Goal: Information Seeking & Learning: Learn about a topic

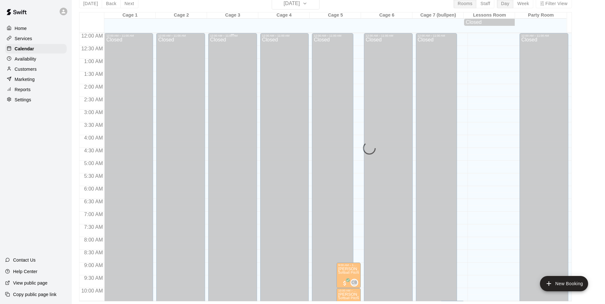
scroll to position [96, 0]
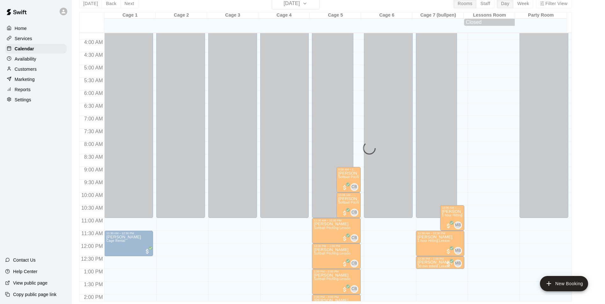
click at [33, 70] on p "Customers" at bounding box center [26, 69] width 22 height 6
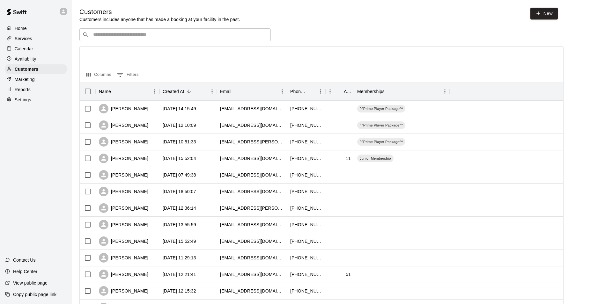
click at [112, 36] on input "Search customers by name or email" at bounding box center [179, 35] width 177 height 6
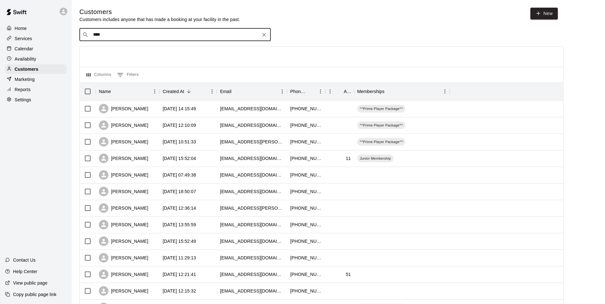
type input "*****"
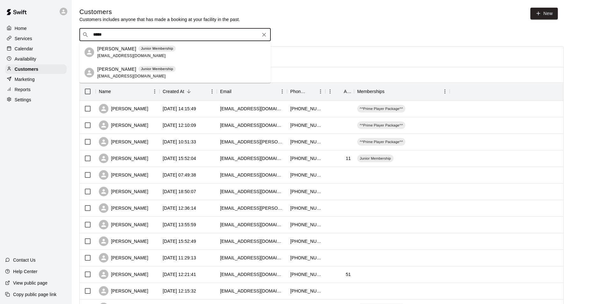
click at [113, 50] on p "[PERSON_NAME]" at bounding box center [116, 49] width 39 height 7
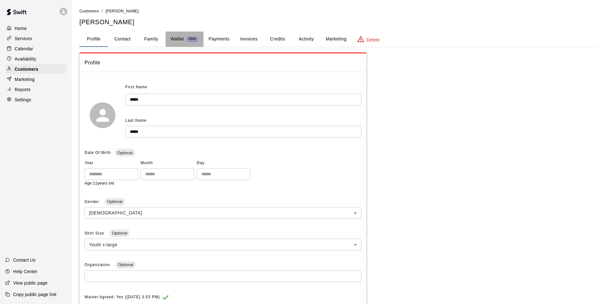
click at [181, 39] on p "Wallet" at bounding box center [177, 39] width 13 height 7
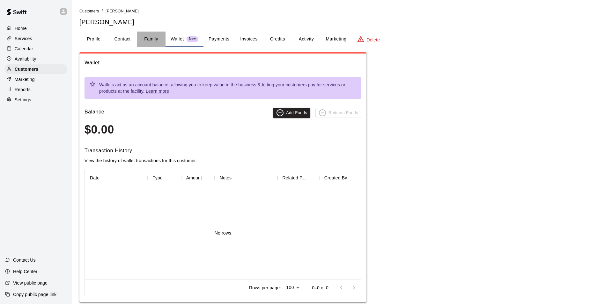
click at [154, 39] on button "Family" at bounding box center [151, 39] width 29 height 15
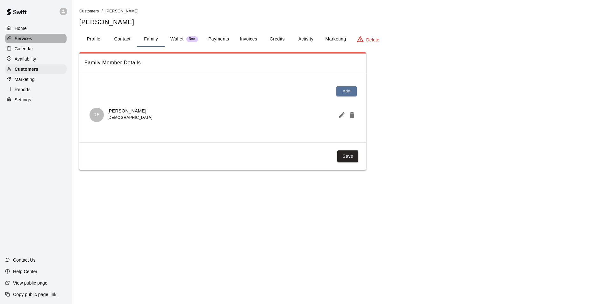
click at [27, 38] on p "Services" at bounding box center [24, 38] width 18 height 6
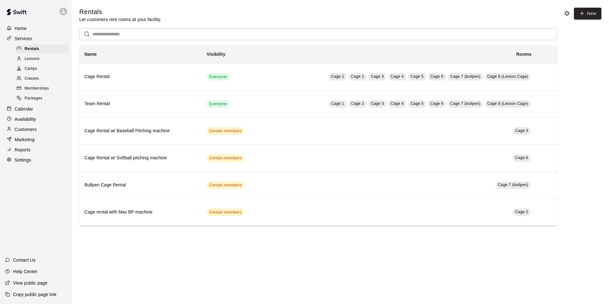
click at [40, 87] on div "Memberships" at bounding box center [42, 88] width 54 height 9
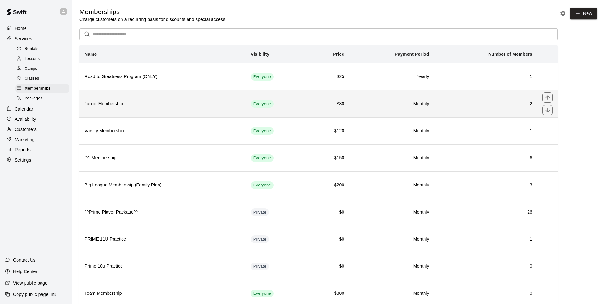
click at [207, 106] on h6 "Junior Membership" at bounding box center [162, 103] width 156 height 7
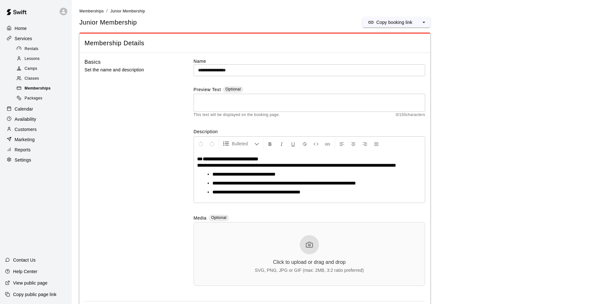
click at [48, 90] on span "Memberships" at bounding box center [38, 88] width 26 height 6
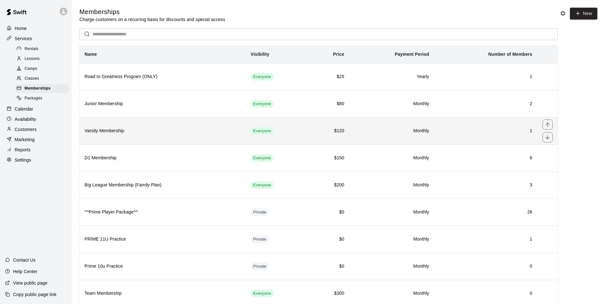
click at [111, 134] on h6 "Varsity Membership" at bounding box center [162, 130] width 156 height 7
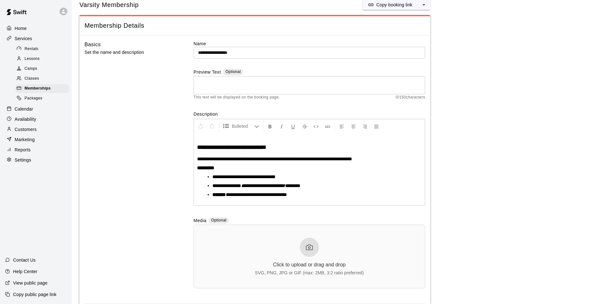
scroll to position [32, 0]
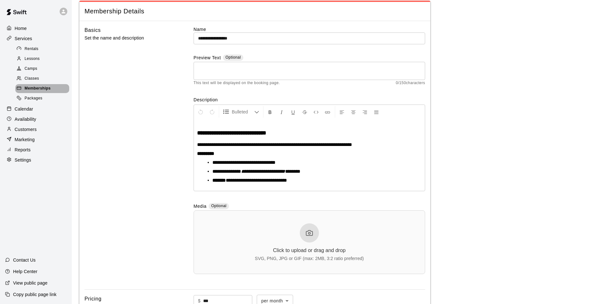
click at [40, 89] on span "Memberships" at bounding box center [38, 88] width 26 height 6
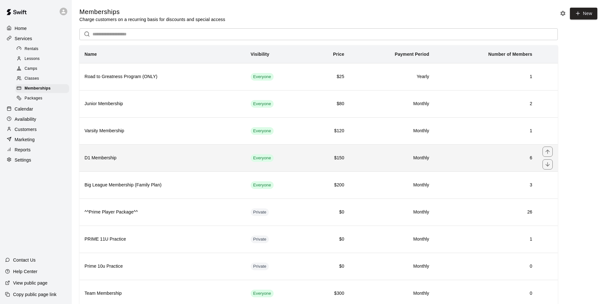
click at [116, 156] on h6 "D1 Membership" at bounding box center [162, 158] width 156 height 7
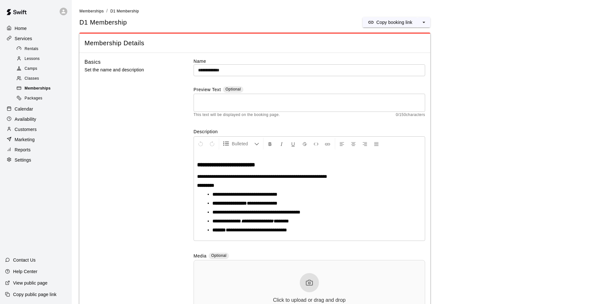
click at [28, 88] on span "Memberships" at bounding box center [38, 88] width 26 height 6
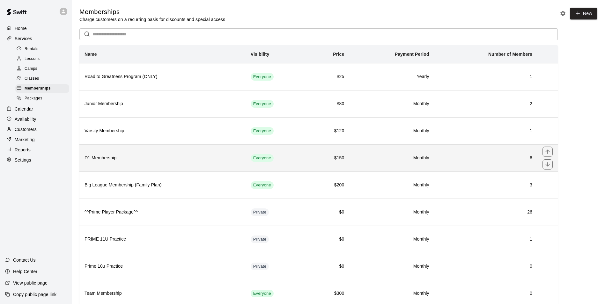
click at [106, 160] on h6 "D1 Membership" at bounding box center [162, 158] width 156 height 7
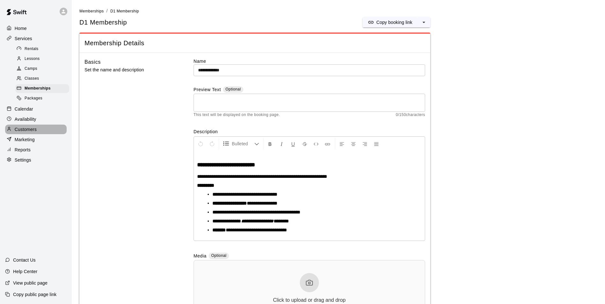
click at [25, 133] on p "Customers" at bounding box center [26, 129] width 22 height 6
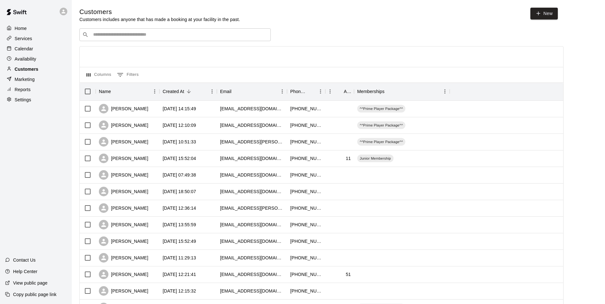
click at [41, 71] on div "Customers" at bounding box center [36, 69] width 62 height 10
click at [122, 33] on input "Search customers by name or email" at bounding box center [179, 35] width 177 height 6
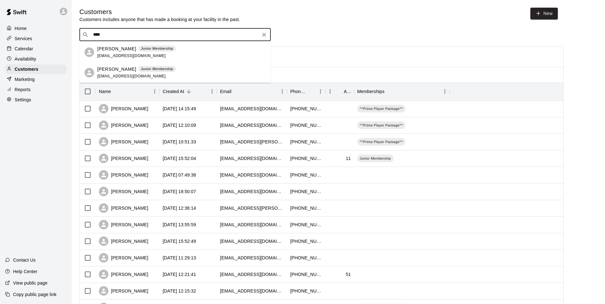
type input "*****"
click at [124, 54] on span "[EMAIL_ADDRESS][DOMAIN_NAME]" at bounding box center [131, 56] width 69 height 4
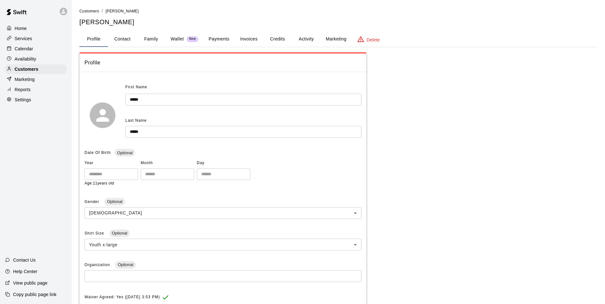
click at [329, 40] on button "Marketing" at bounding box center [335, 39] width 31 height 15
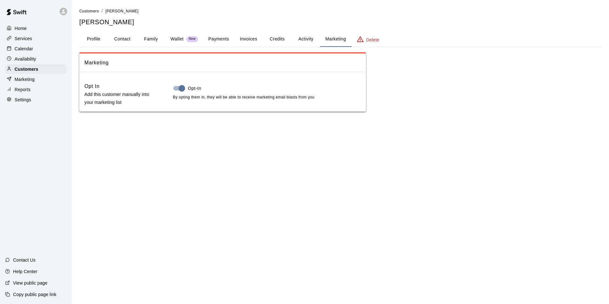
click at [305, 39] on button "Activity" at bounding box center [306, 39] width 29 height 15
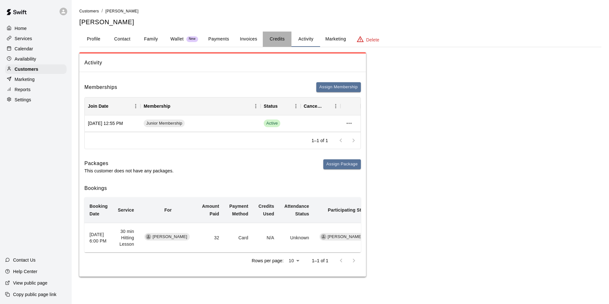
click at [280, 40] on button "Credits" at bounding box center [277, 39] width 29 height 15
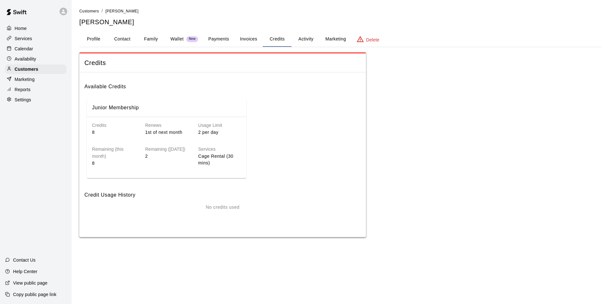
click at [237, 41] on button "Invoices" at bounding box center [248, 39] width 29 height 15
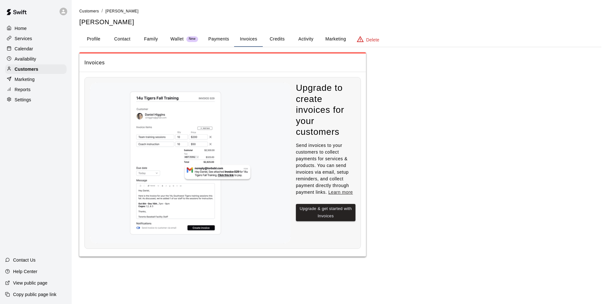
click at [224, 40] on button "Payments" at bounding box center [218, 39] width 31 height 15
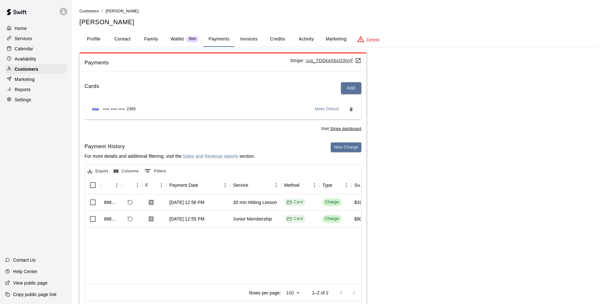
click at [157, 39] on button "Family" at bounding box center [151, 39] width 29 height 15
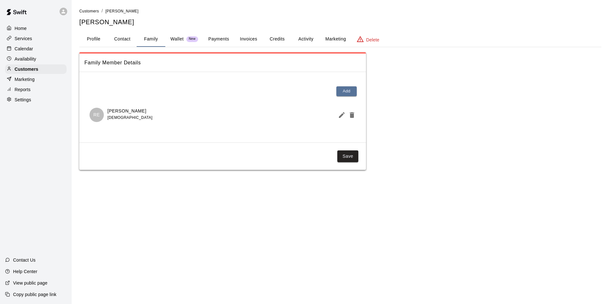
click at [131, 38] on button "Contact" at bounding box center [122, 39] width 29 height 15
select select "**"
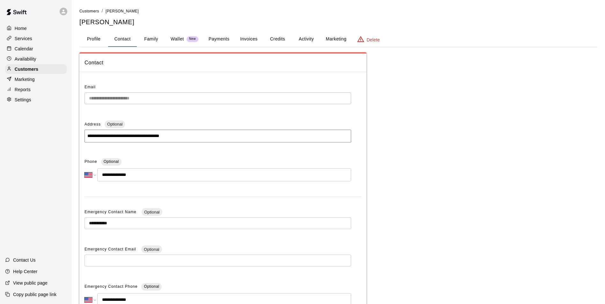
click at [98, 42] on button "Profile" at bounding box center [93, 39] width 29 height 15
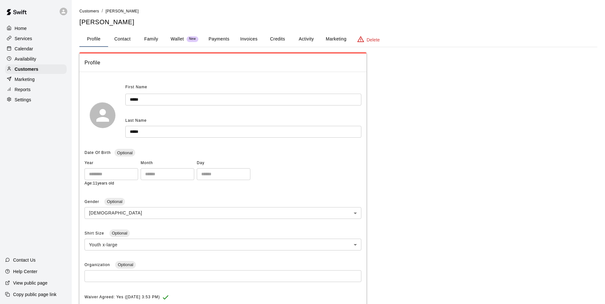
drag, startPoint x: 139, startPoint y: 43, endPoint x: 143, endPoint y: 42, distance: 4.2
click at [139, 43] on button "Family" at bounding box center [151, 39] width 29 height 15
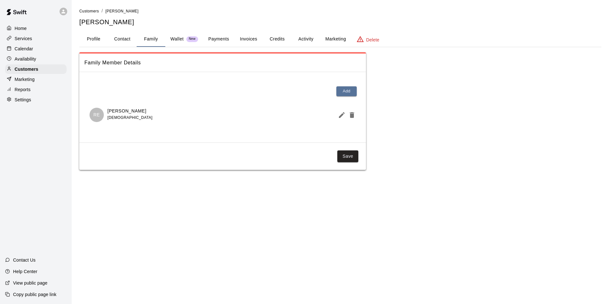
click at [168, 40] on button "Wallet New" at bounding box center [184, 39] width 38 height 15
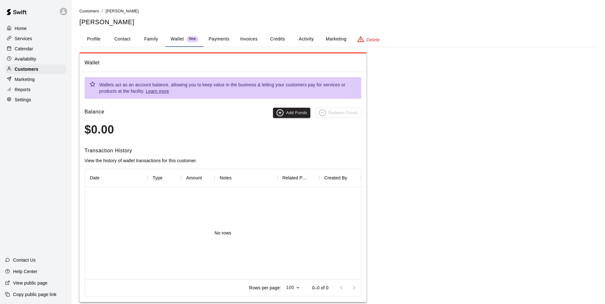
click at [215, 41] on button "Payments" at bounding box center [218, 39] width 31 height 15
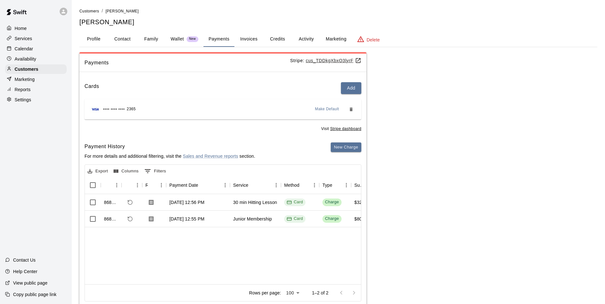
drag, startPoint x: 246, startPoint y: 40, endPoint x: 256, endPoint y: 42, distance: 10.3
click at [247, 40] on button "Invoices" at bounding box center [248, 39] width 29 height 15
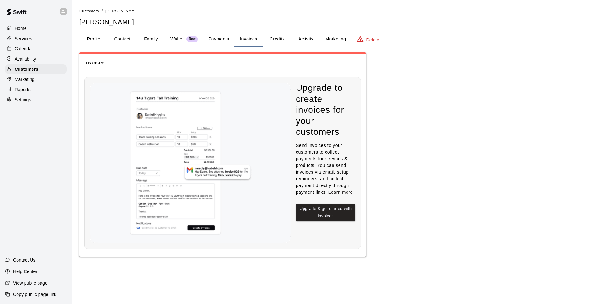
click at [279, 43] on button "Credits" at bounding box center [277, 39] width 29 height 15
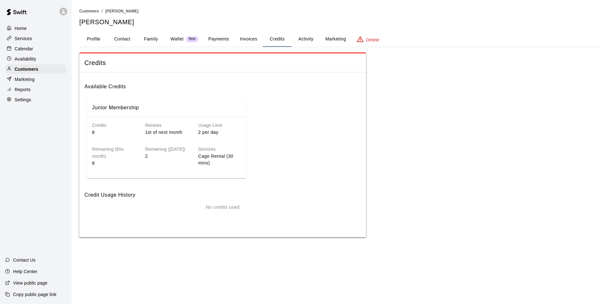
click at [306, 40] on button "Activity" at bounding box center [306, 39] width 29 height 15
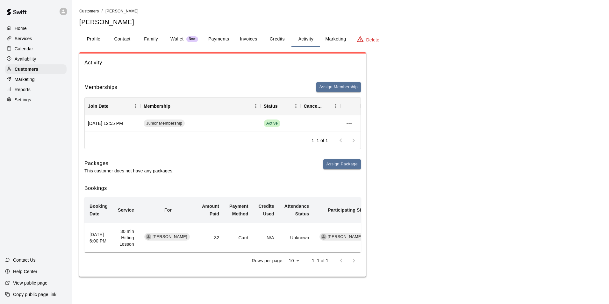
click at [33, 50] on p "Calendar" at bounding box center [24, 49] width 18 height 6
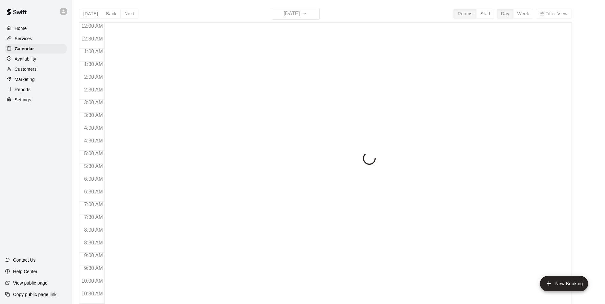
scroll to position [324, 0]
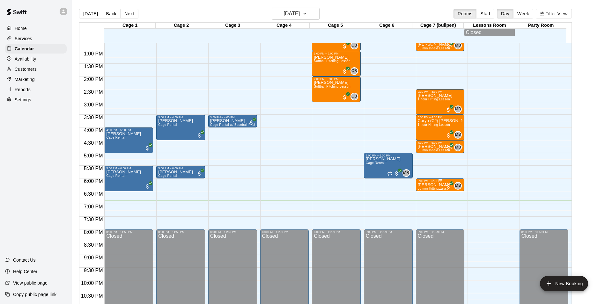
click at [422, 185] on p "[PERSON_NAME]" at bounding box center [435, 185] width 35 height 0
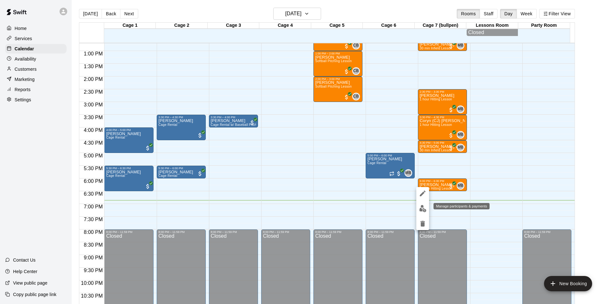
click at [424, 204] on button "edit" at bounding box center [423, 208] width 13 height 12
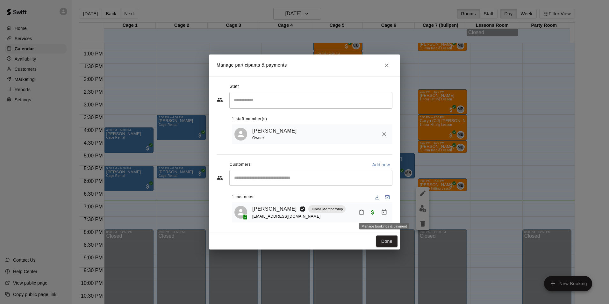
click at [386, 211] on icon "Manage bookings & payment" at bounding box center [384, 211] width 5 height 5
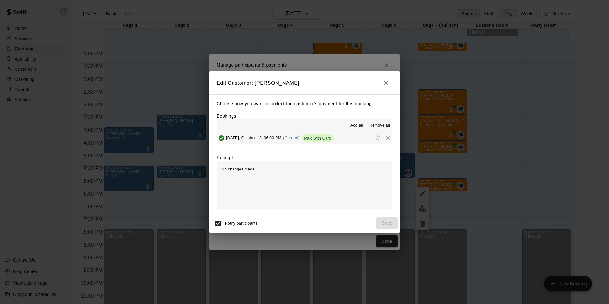
click at [353, 125] on span "Add all" at bounding box center [357, 125] width 13 height 6
click at [387, 84] on icon "button" at bounding box center [386, 83] width 4 height 4
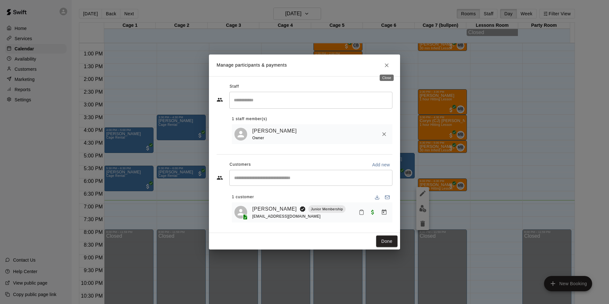
click at [385, 67] on icon "Close" at bounding box center [387, 65] width 6 height 6
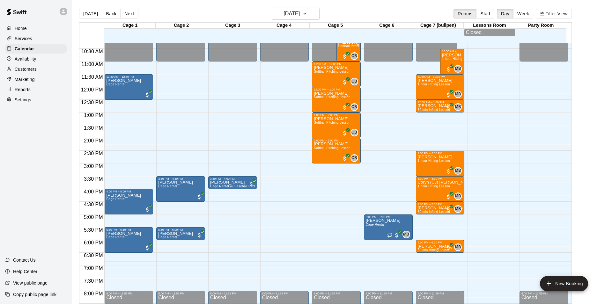
scroll to position [228, 0]
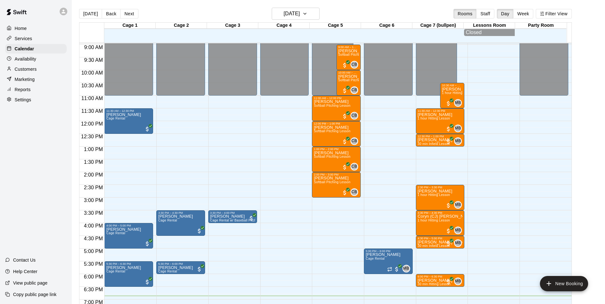
click at [27, 38] on p "Services" at bounding box center [24, 38] width 18 height 6
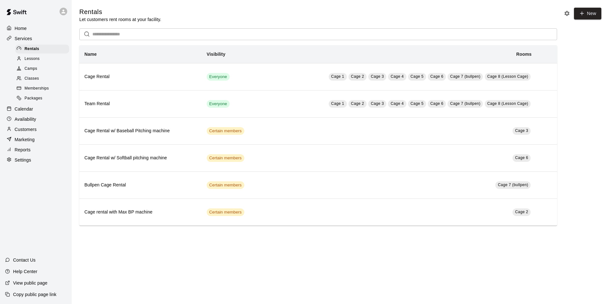
click at [26, 31] on p "Home" at bounding box center [21, 28] width 12 height 6
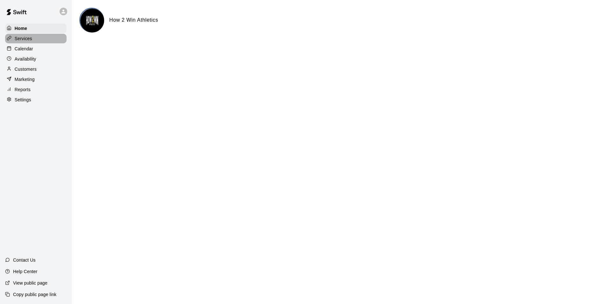
click at [30, 40] on p "Services" at bounding box center [24, 38] width 18 height 6
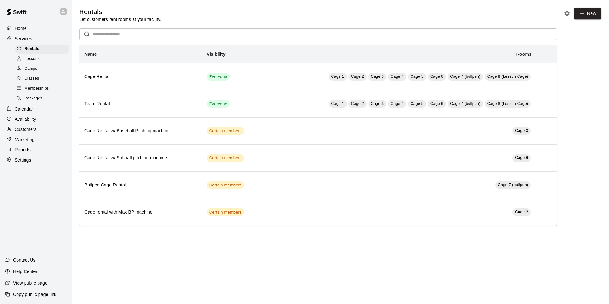
click at [38, 55] on link "Lessons" at bounding box center [43, 59] width 56 height 10
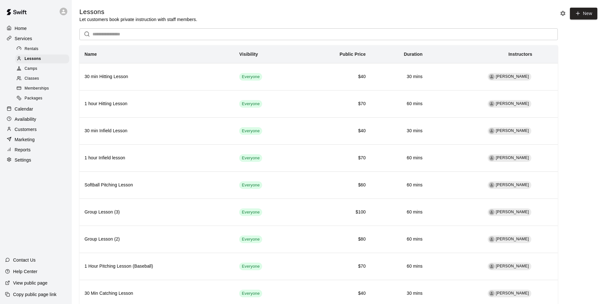
click at [43, 67] on div "Camps" at bounding box center [42, 68] width 54 height 9
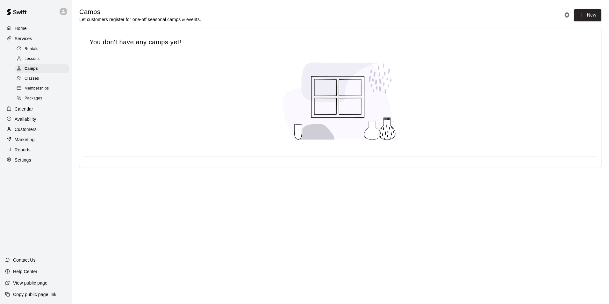
click at [46, 75] on link "Classes" at bounding box center [43, 79] width 56 height 10
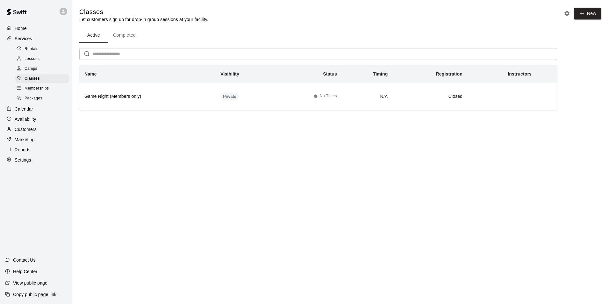
click at [53, 86] on div "Memberships" at bounding box center [42, 88] width 54 height 9
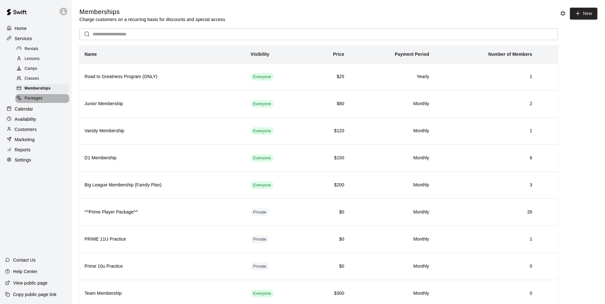
click at [47, 100] on div "Packages" at bounding box center [42, 98] width 54 height 9
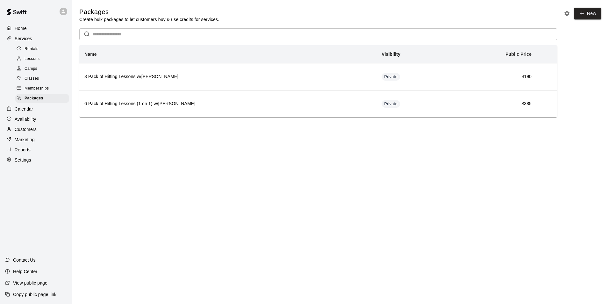
click at [47, 88] on span "Memberships" at bounding box center [37, 88] width 24 height 6
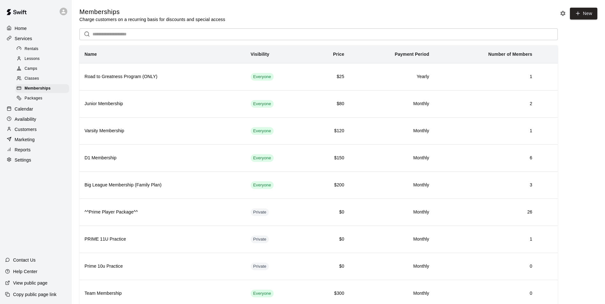
click at [44, 81] on div "Classes" at bounding box center [42, 78] width 54 height 9
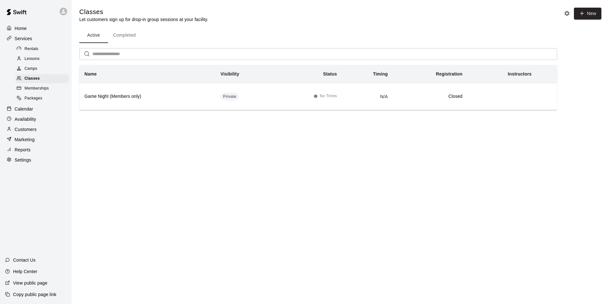
click at [35, 111] on div "Calendar" at bounding box center [36, 109] width 62 height 10
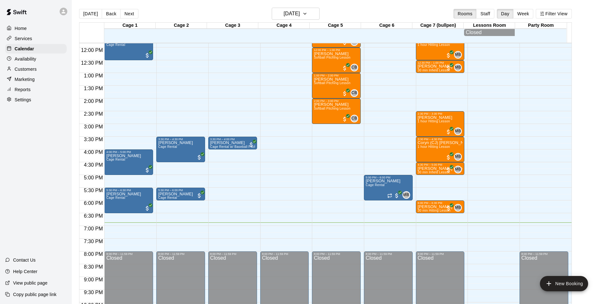
scroll to position [346, 0]
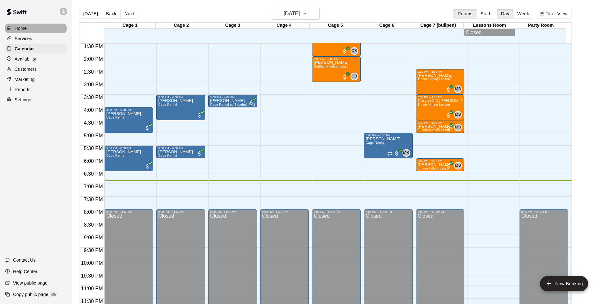
click at [27, 31] on p "Home" at bounding box center [21, 28] width 12 height 6
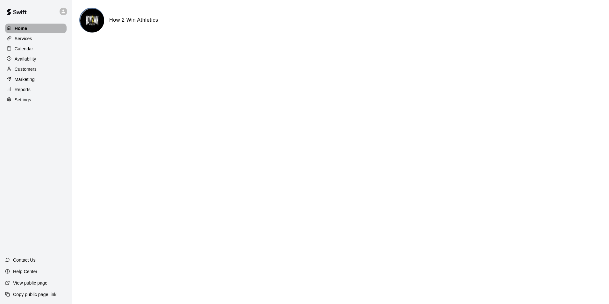
drag, startPoint x: 35, startPoint y: 30, endPoint x: 59, endPoint y: 32, distance: 24.0
click at [35, 30] on div "Home" at bounding box center [36, 29] width 62 height 10
click at [42, 42] on div "Services" at bounding box center [36, 39] width 62 height 10
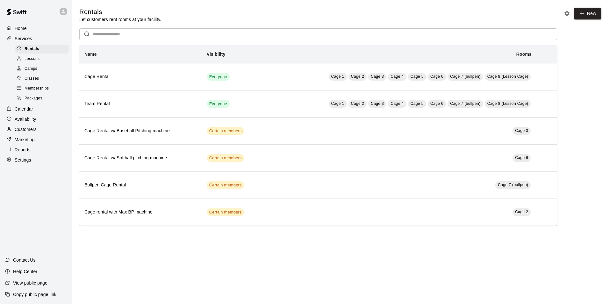
click at [26, 27] on p "Home" at bounding box center [21, 28] width 12 height 6
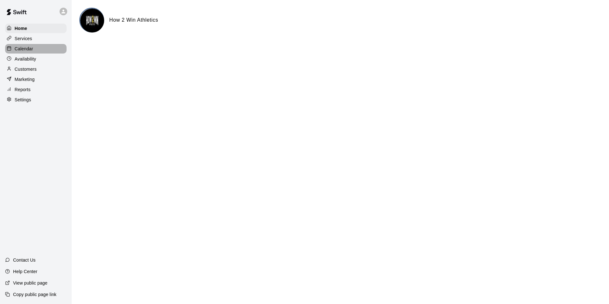
click at [41, 52] on div "Calendar" at bounding box center [36, 49] width 62 height 10
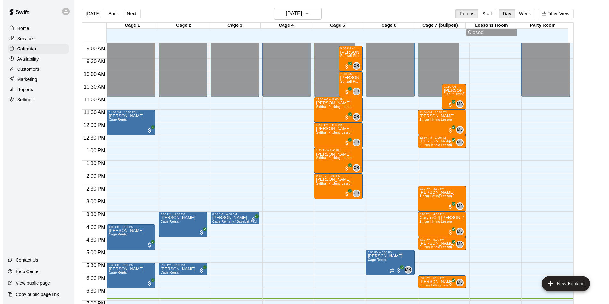
scroll to position [196, 0]
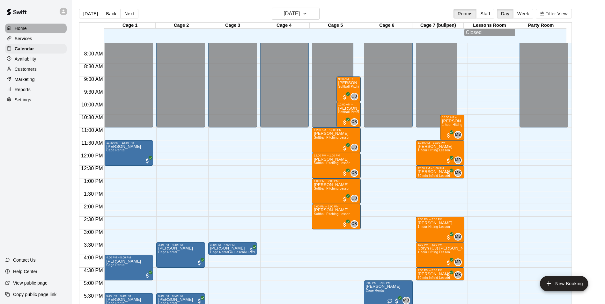
click at [16, 30] on p "Home" at bounding box center [21, 28] width 12 height 6
